Goal: Task Accomplishment & Management: Complete application form

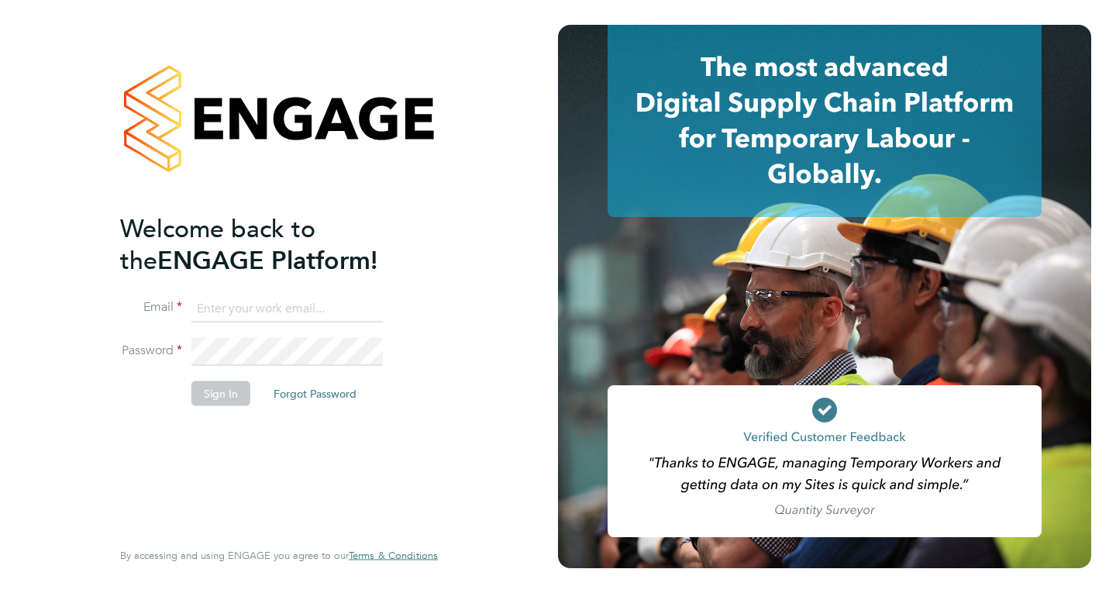
type input "[EMAIL_ADDRESS][DOMAIN_NAME]"
click at [217, 392] on button "Sign In" at bounding box center [220, 393] width 59 height 25
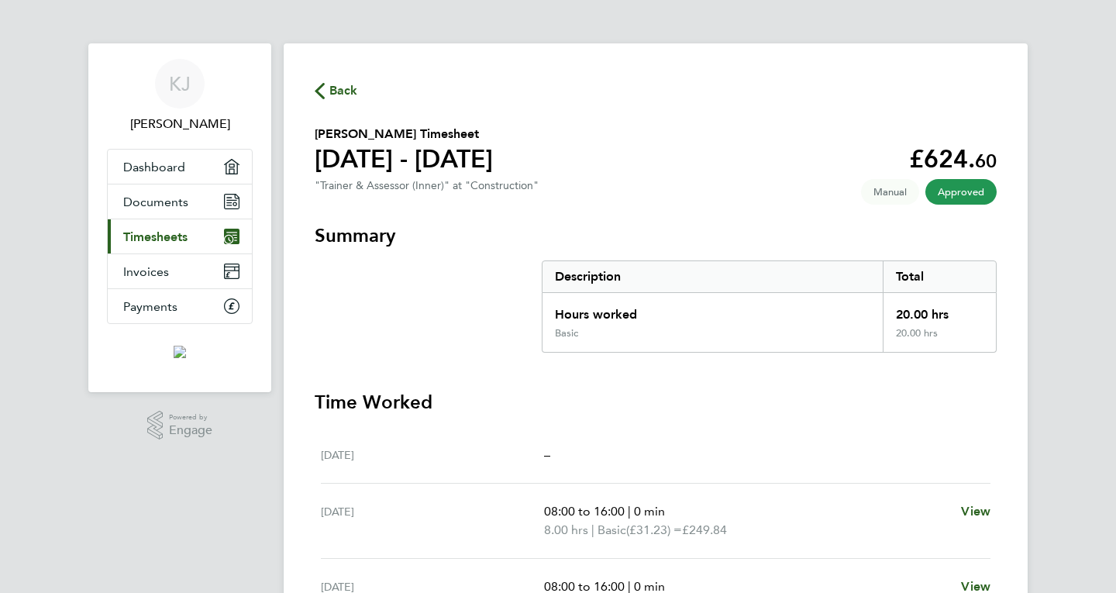
click at [170, 223] on link "Current page: Timesheets" at bounding box center [180, 236] width 144 height 34
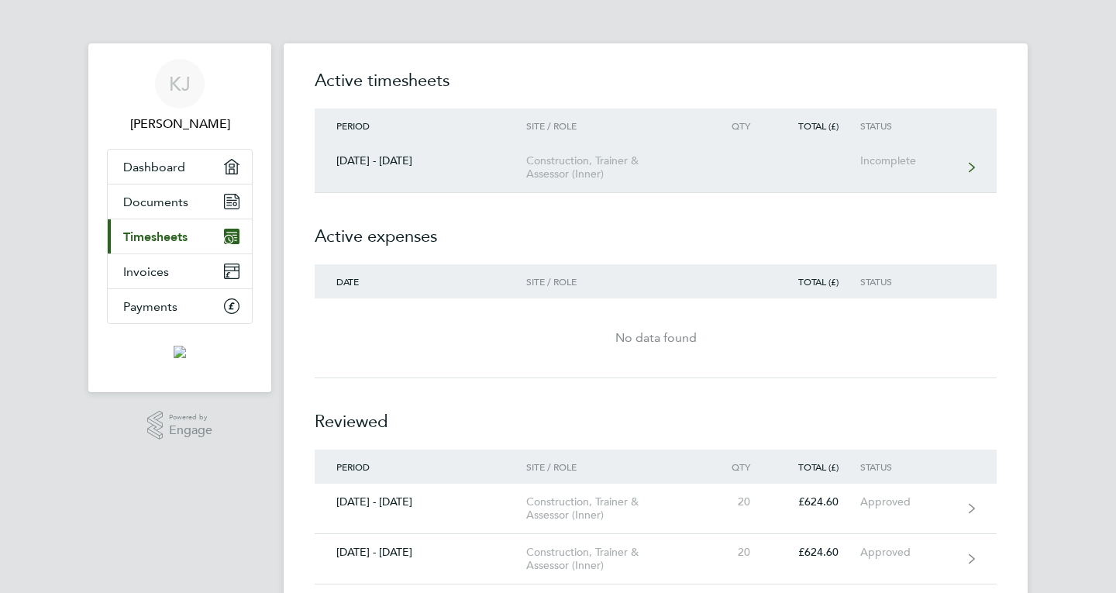
click at [889, 158] on div "Incomplete" at bounding box center [907, 160] width 95 height 13
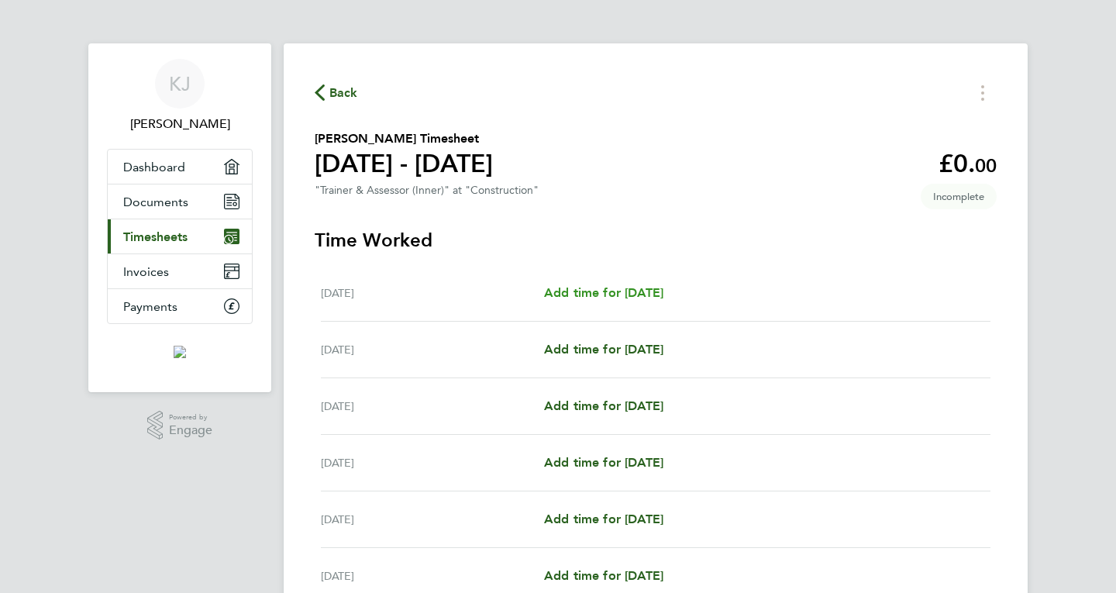
click at [646, 291] on span "Add time for [DATE]" at bounding box center [603, 292] width 119 height 15
select select "60"
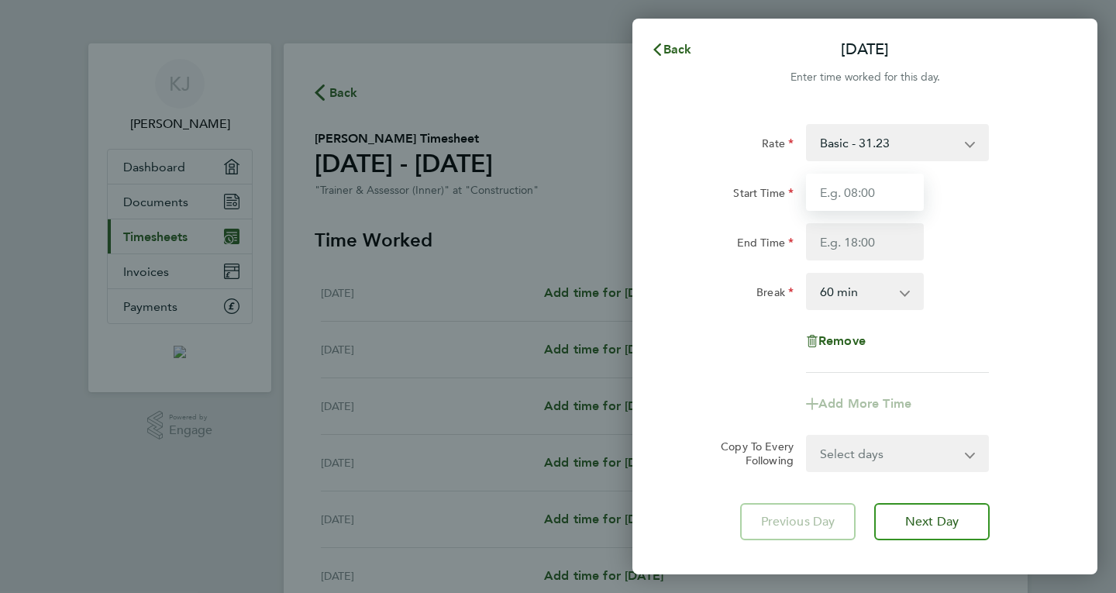
click at [868, 198] on input "Start Time" at bounding box center [865, 192] width 118 height 37
type input "08:00"
click at [848, 246] on input "End Time" at bounding box center [865, 241] width 118 height 37
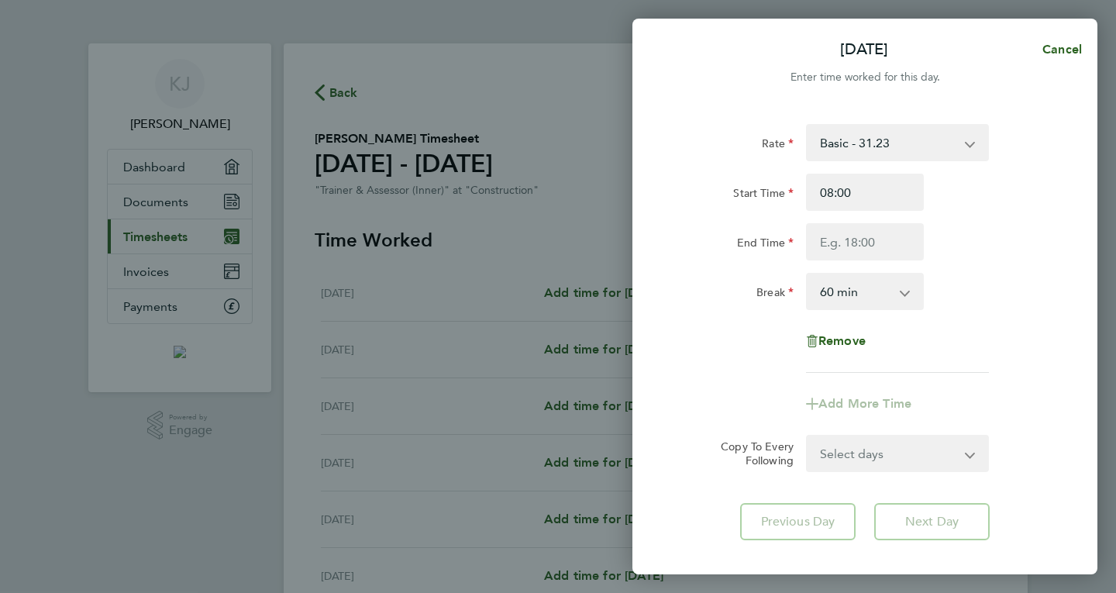
click at [434, 542] on div "[DATE] Cancel Enter time worked for this day. Rate Basic - 31.23 Start Time 08:…" at bounding box center [558, 296] width 1116 height 593
click at [903, 293] on app-icon-cross-button at bounding box center [912, 291] width 19 height 34
click at [900, 293] on select "0 min 15 min 30 min 45 min 60 min 75 min 90 min" at bounding box center [855, 291] width 96 height 34
select select "0"
click at [807, 274] on select "0 min 15 min 30 min 45 min 60 min 75 min 90 min" at bounding box center [855, 291] width 96 height 34
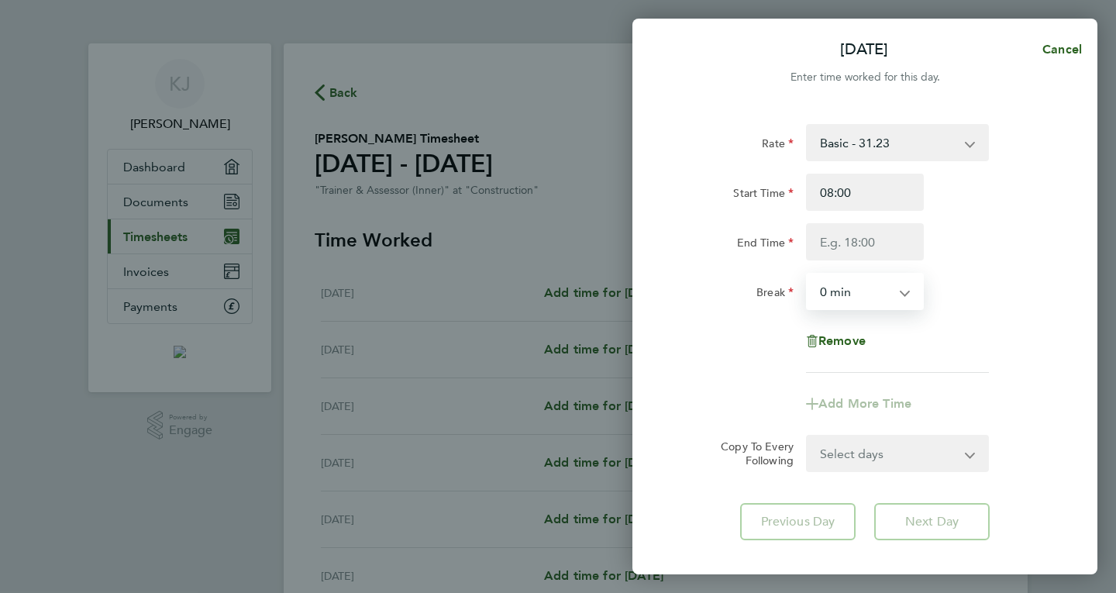
click at [968, 340] on div "Remove" at bounding box center [864, 340] width 390 height 37
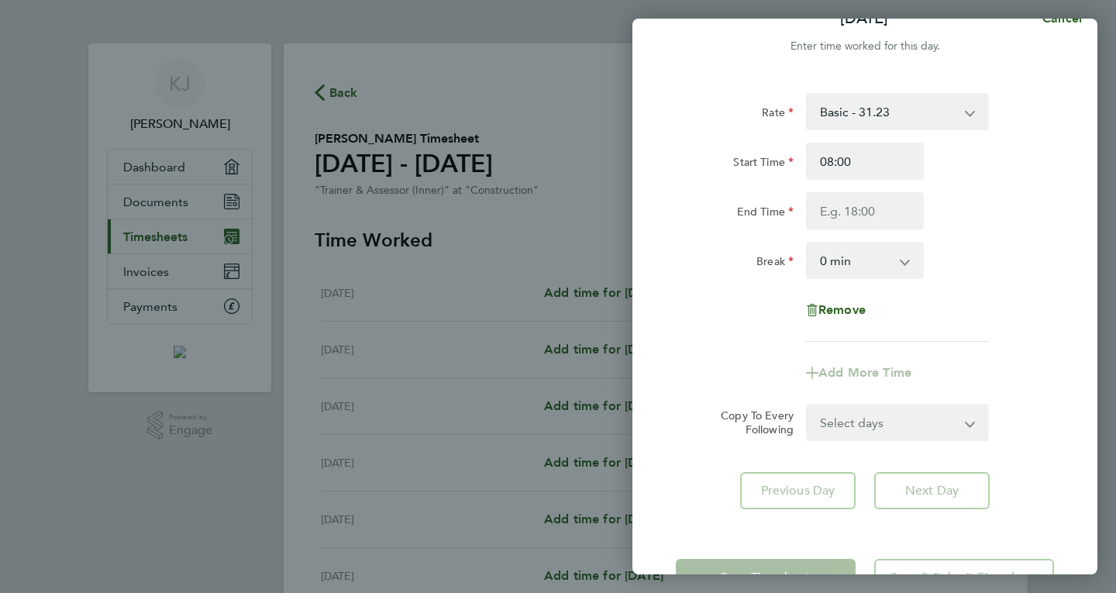
scroll to position [84, 0]
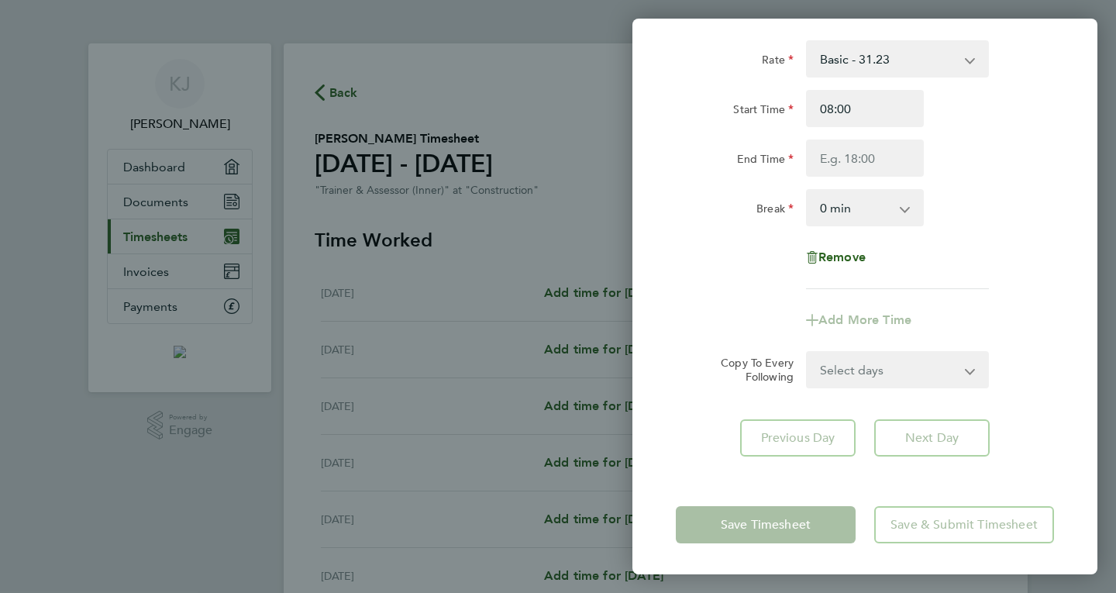
click at [772, 530] on app-form-button "Save Timesheet" at bounding box center [770, 524] width 189 height 37
click at [865, 151] on input "End Time" at bounding box center [865, 157] width 118 height 37
type input "16:00"
click at [1037, 203] on div "Break 0 min 15 min 30 min 45 min 60 min 75 min 90 min" at bounding box center [864, 207] width 390 height 37
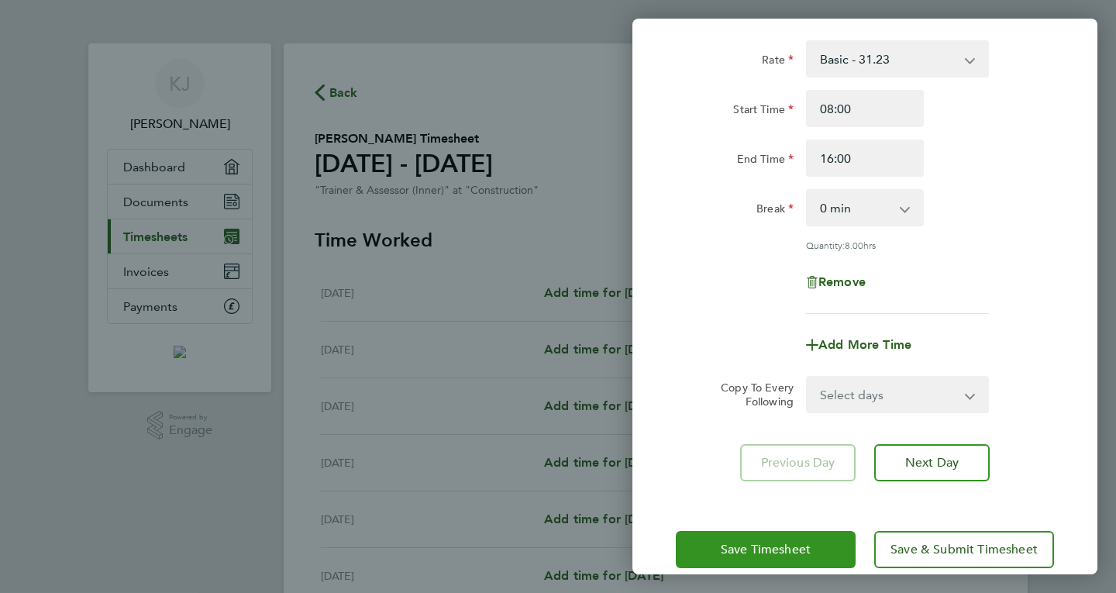
click at [772, 543] on span "Save Timesheet" at bounding box center [765, 549] width 90 height 15
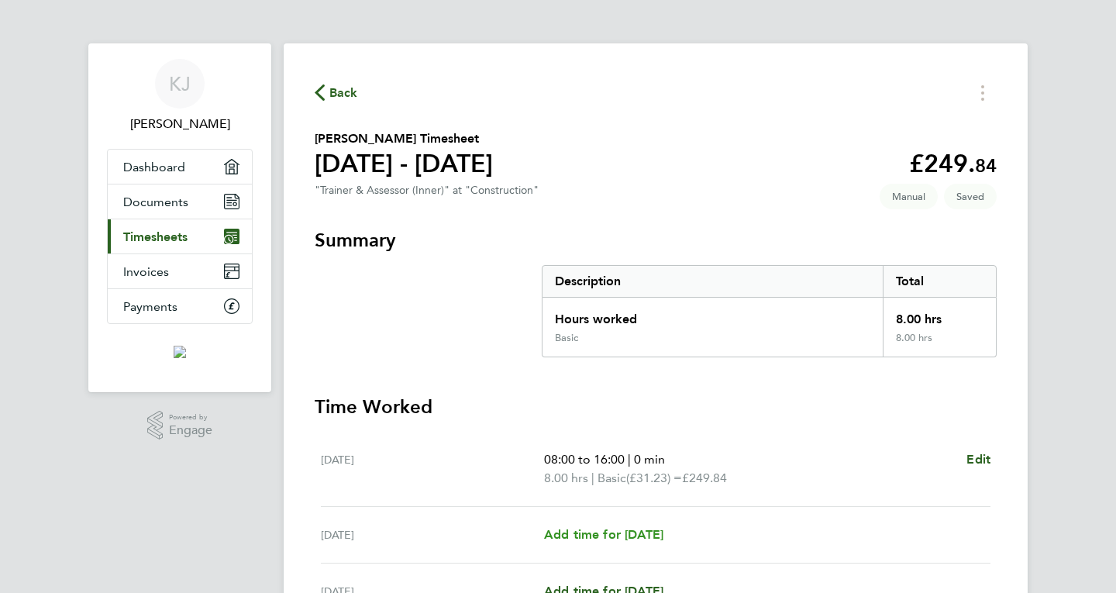
click at [661, 535] on span "Add time for [DATE]" at bounding box center [603, 534] width 119 height 15
select select "60"
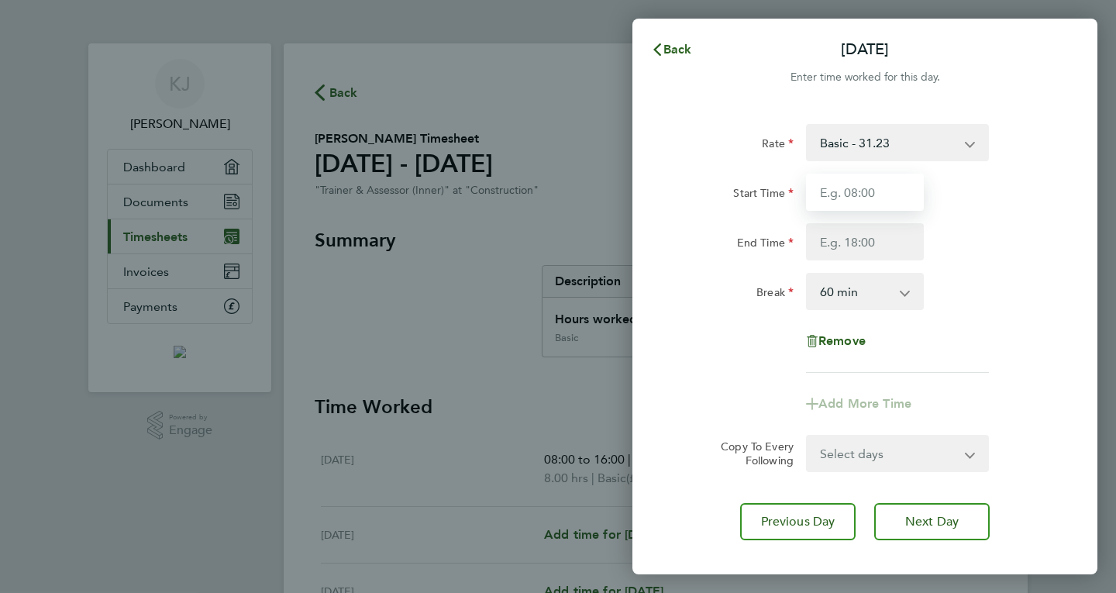
click at [857, 192] on input "Start Time" at bounding box center [865, 192] width 118 height 37
type input "08:00"
click at [855, 239] on input "End Time" at bounding box center [865, 241] width 118 height 37
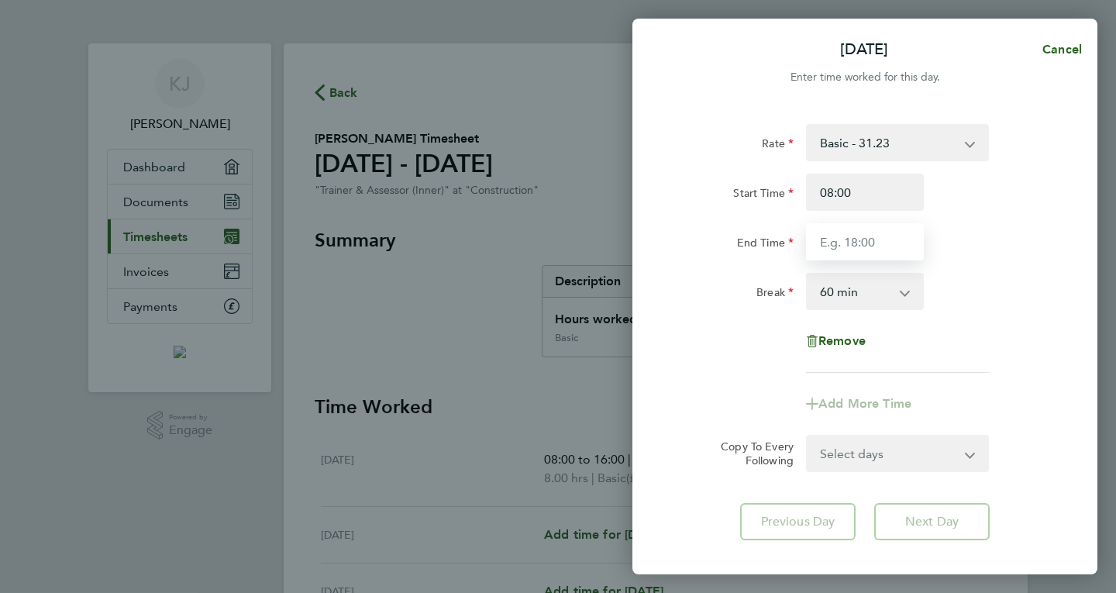
type input "16:00"
click at [913, 290] on app-icon-cross-button at bounding box center [912, 291] width 19 height 34
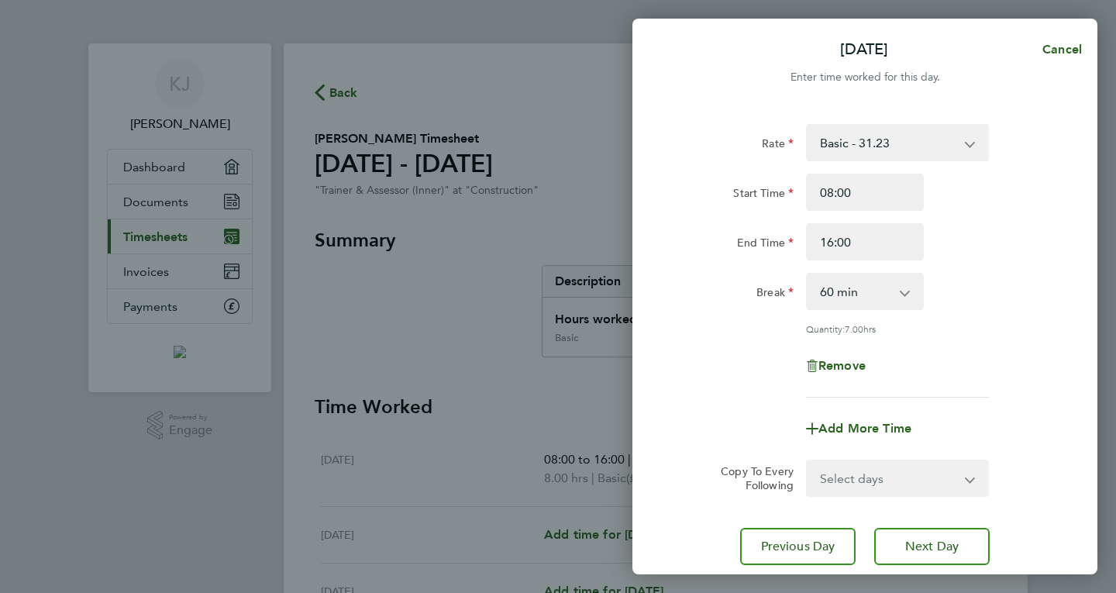
click at [913, 290] on app-icon-cross-button at bounding box center [912, 291] width 19 height 34
click at [896, 291] on select "0 min 15 min 30 min 45 min 60 min 75 min 90 min" at bounding box center [855, 291] width 96 height 34
select select "0"
click at [807, 274] on select "0 min 15 min 30 min 45 min 60 min 75 min 90 min" at bounding box center [855, 291] width 96 height 34
click at [971, 332] on div "Quantity: 8.00 hrs" at bounding box center [897, 328] width 183 height 12
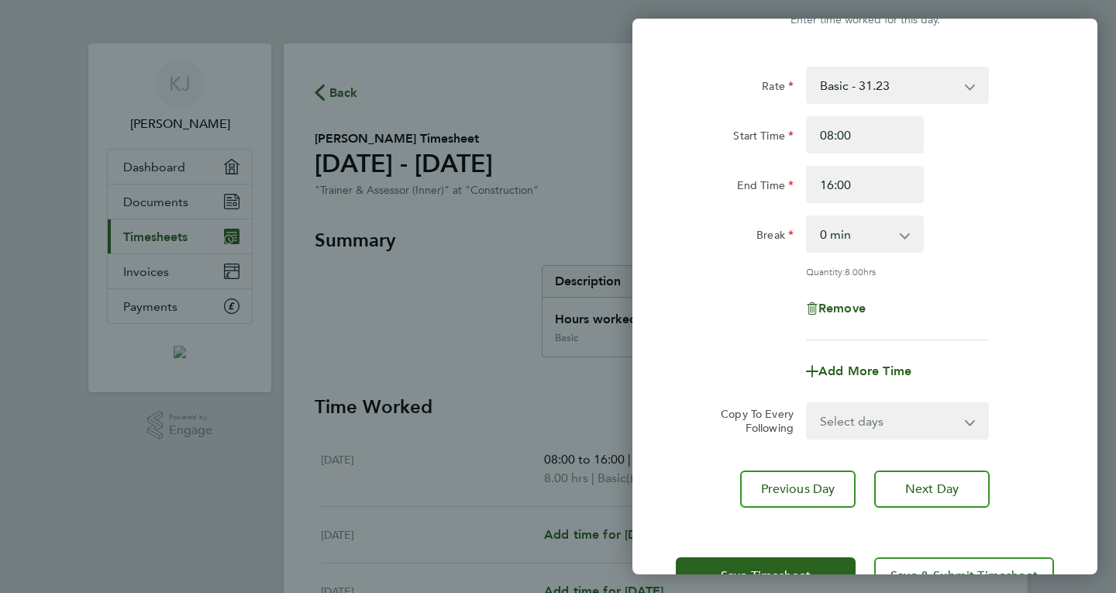
scroll to position [62, 0]
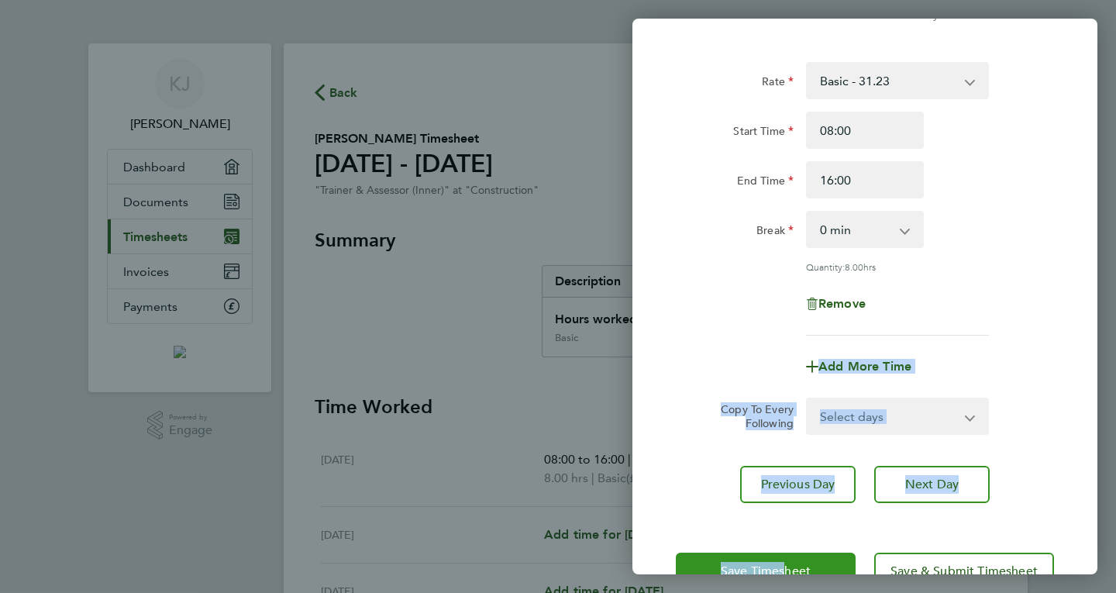
drag, startPoint x: 971, startPoint y: 332, endPoint x: 780, endPoint y: 558, distance: 295.7
click at [780, 558] on div "[DATE] Cancel Enter time worked for this day. Rate Basic - 31.23 Start Time 08:…" at bounding box center [864, 296] width 465 height 555
click at [780, 558] on button "Save Timesheet" at bounding box center [766, 570] width 180 height 37
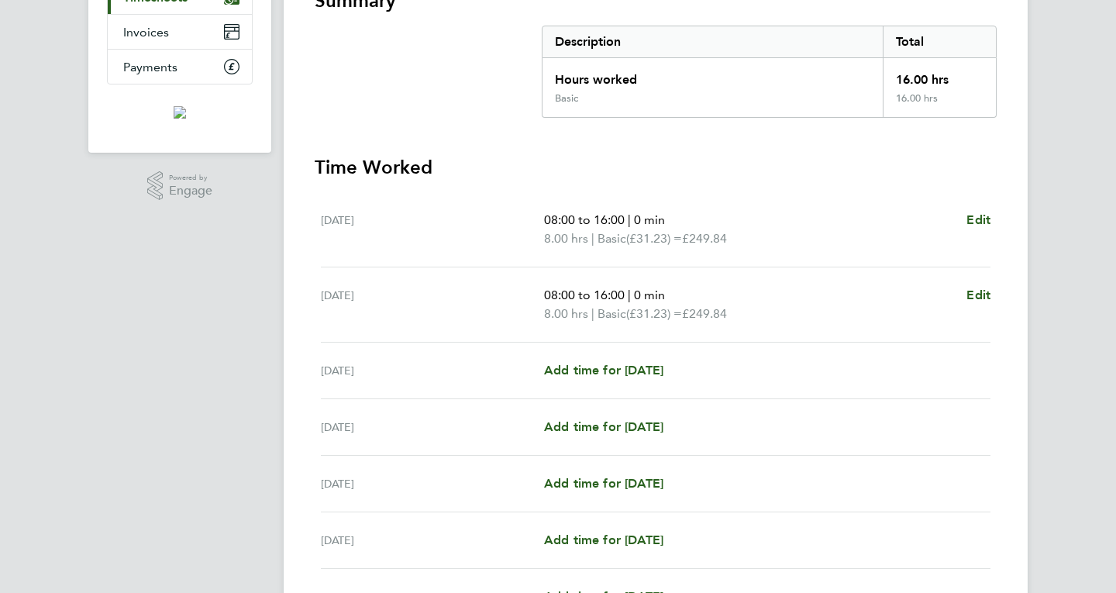
scroll to position [240, 0]
click at [642, 370] on span "Add time for [DATE]" at bounding box center [603, 369] width 119 height 15
select select "60"
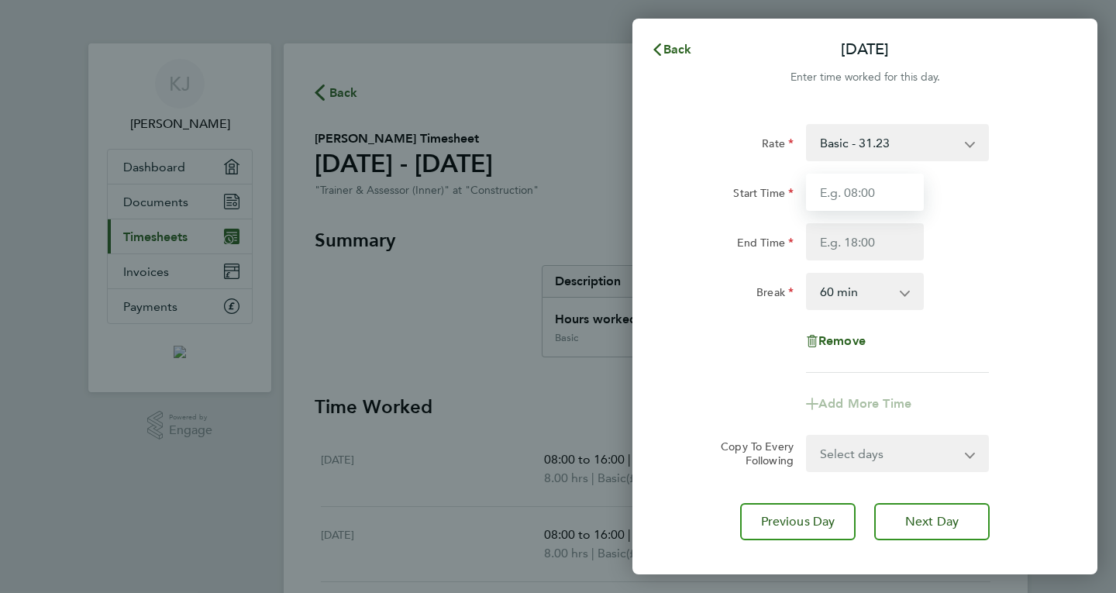
click at [881, 191] on input "Start Time" at bounding box center [865, 192] width 118 height 37
type input "08:00"
click at [858, 243] on input "End Time" at bounding box center [865, 241] width 118 height 37
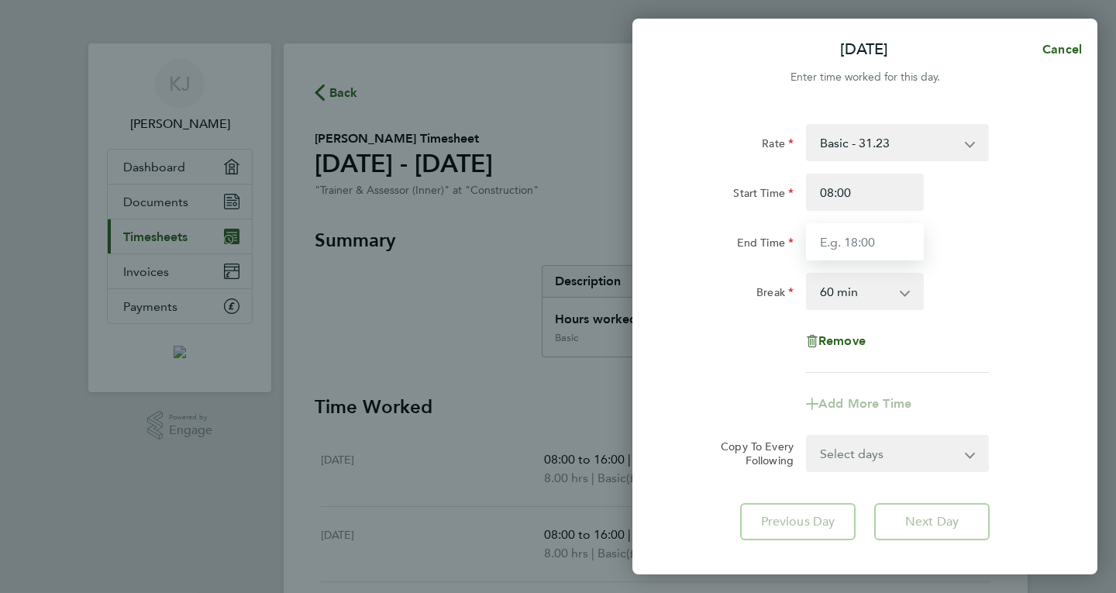
type input "12:00"
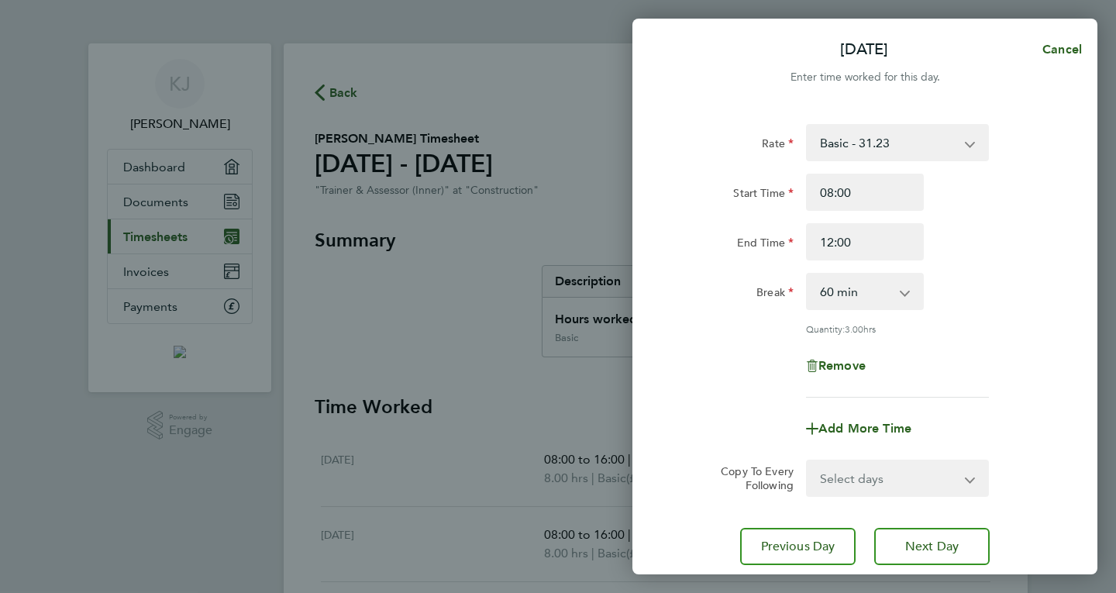
click at [904, 289] on app-icon-cross-button at bounding box center [912, 291] width 19 height 34
click at [903, 289] on select "0 min 15 min 30 min 45 min 60 min 75 min 90 min" at bounding box center [855, 291] width 96 height 34
select select "0"
click at [807, 274] on select "0 min 15 min 30 min 45 min 60 min 75 min 90 min" at bounding box center [855, 291] width 96 height 34
click at [958, 304] on div "Break 0 min 15 min 30 min 45 min 60 min 75 min 90 min" at bounding box center [864, 291] width 390 height 37
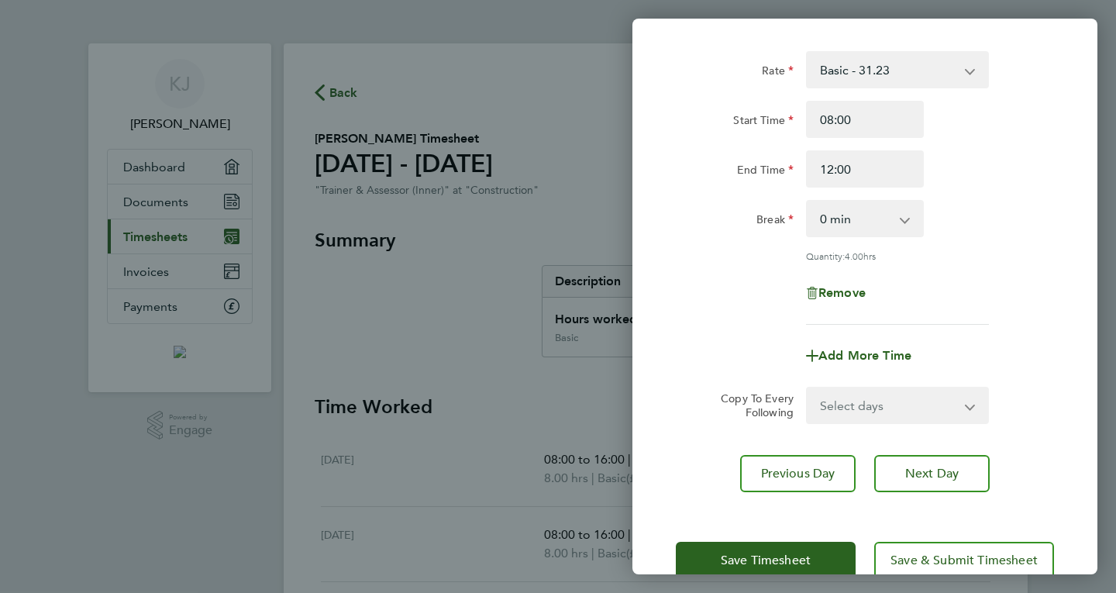
scroll to position [107, 0]
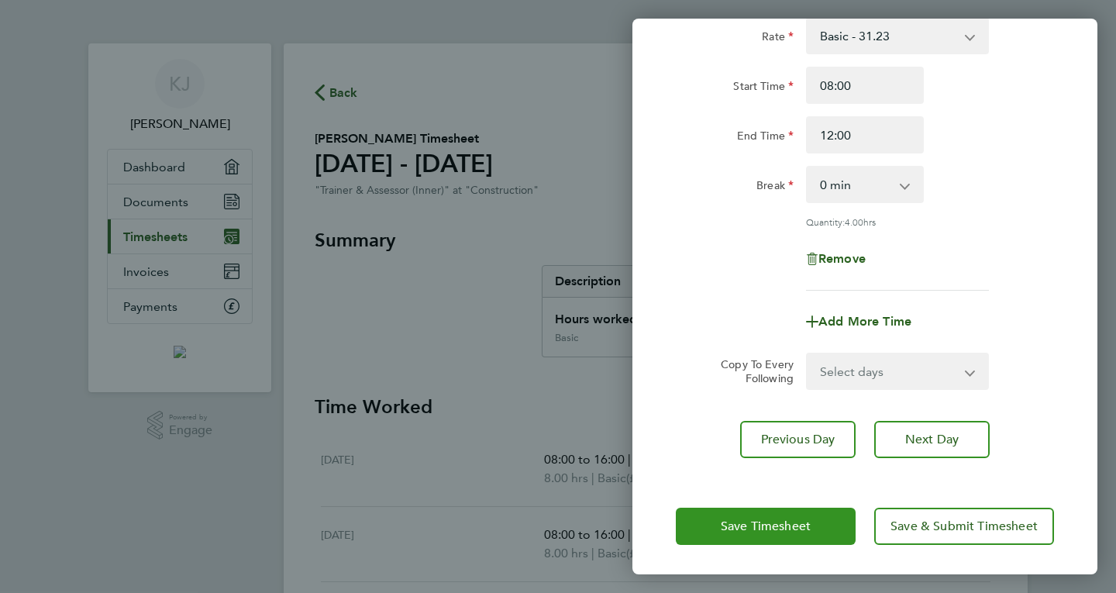
click at [797, 520] on span "Save Timesheet" at bounding box center [765, 525] width 90 height 15
